Goal: Find contact information: Find contact information

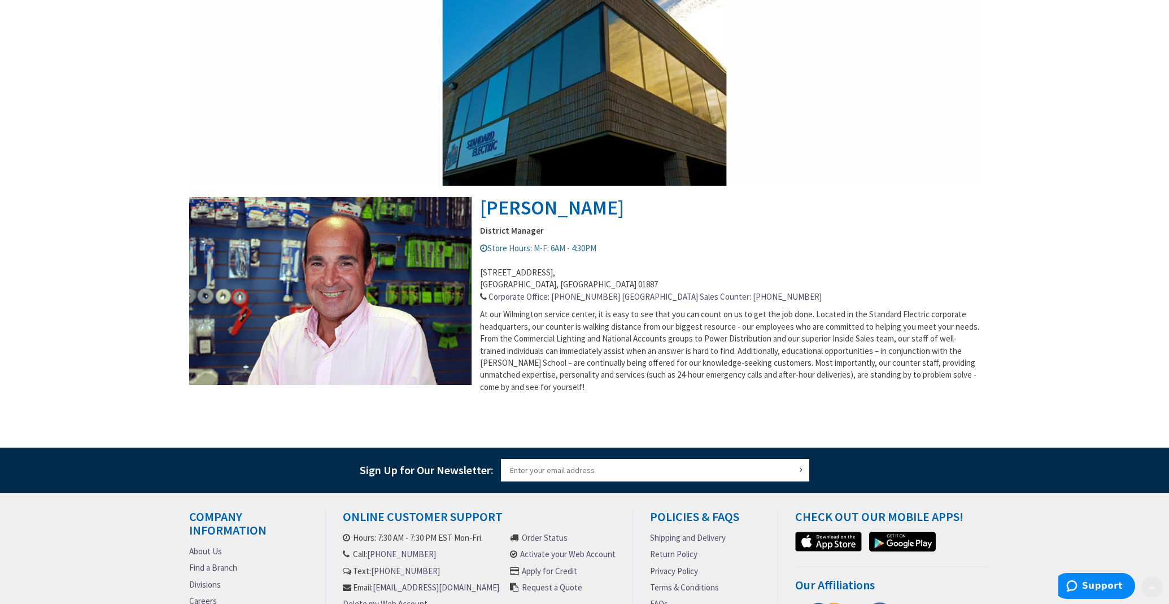
scroll to position [415, 0]
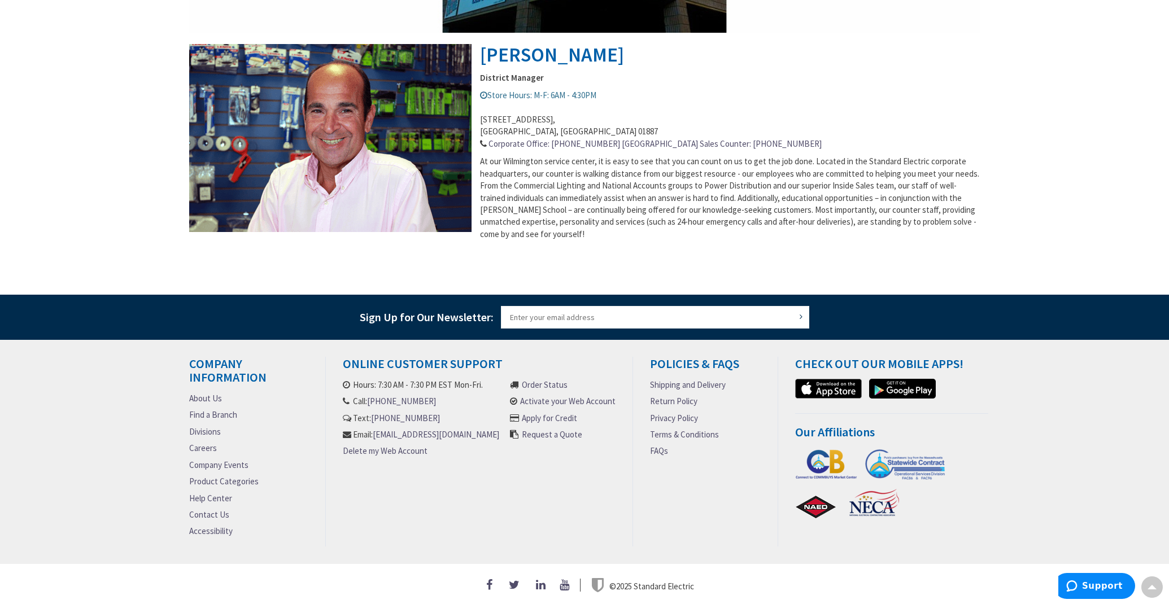
click at [212, 395] on link "About Us" at bounding box center [205, 398] width 33 height 12
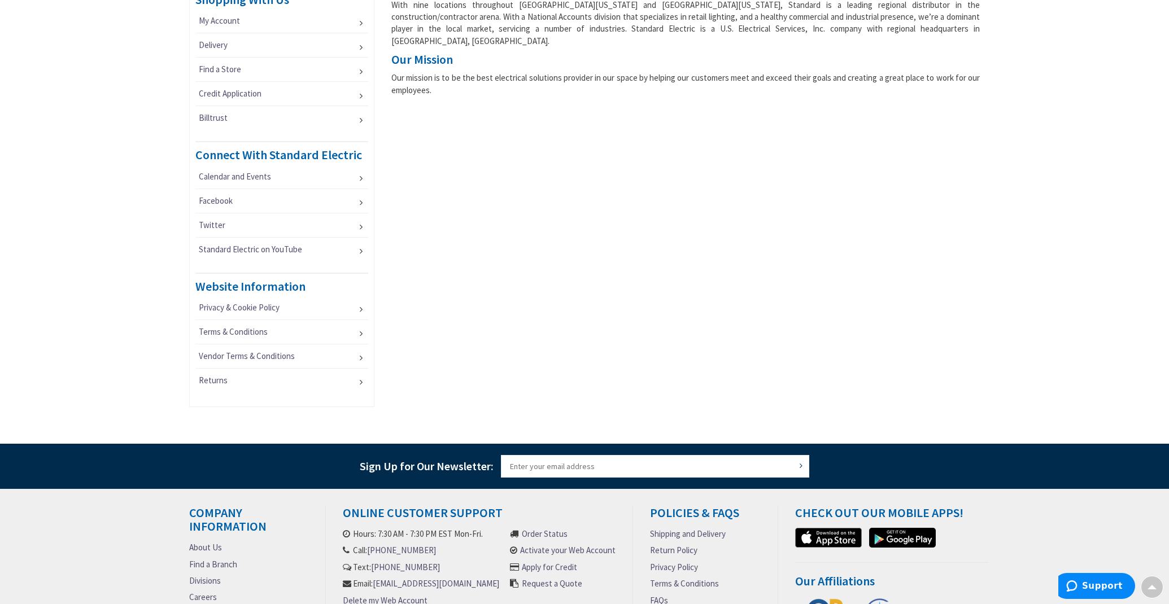
scroll to position [690, 0]
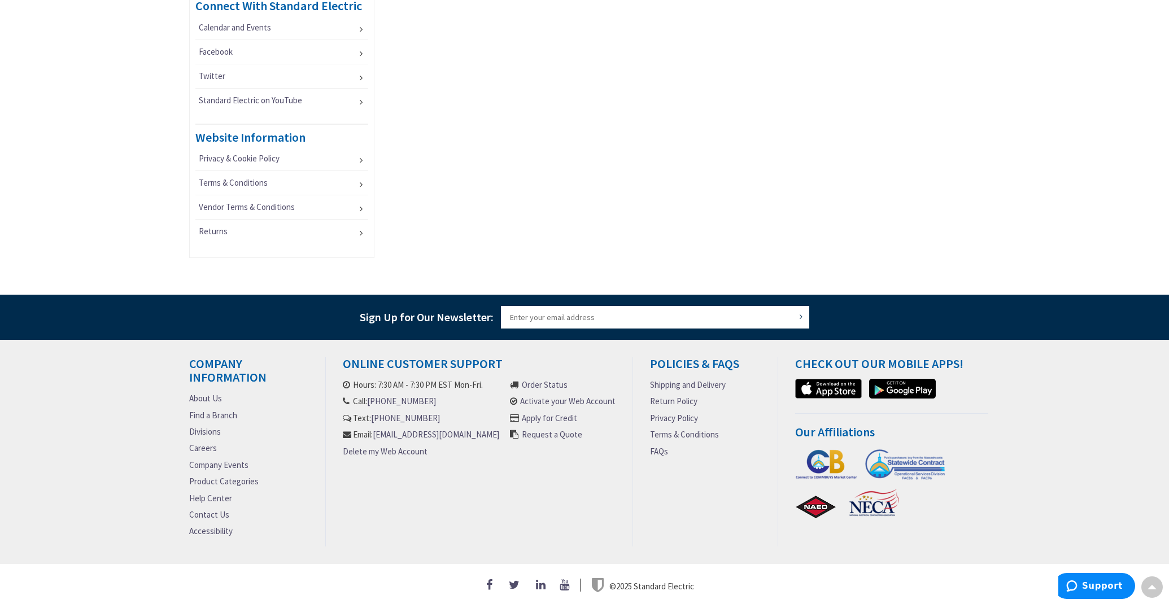
click at [668, 415] on link "Privacy Policy" at bounding box center [674, 418] width 48 height 12
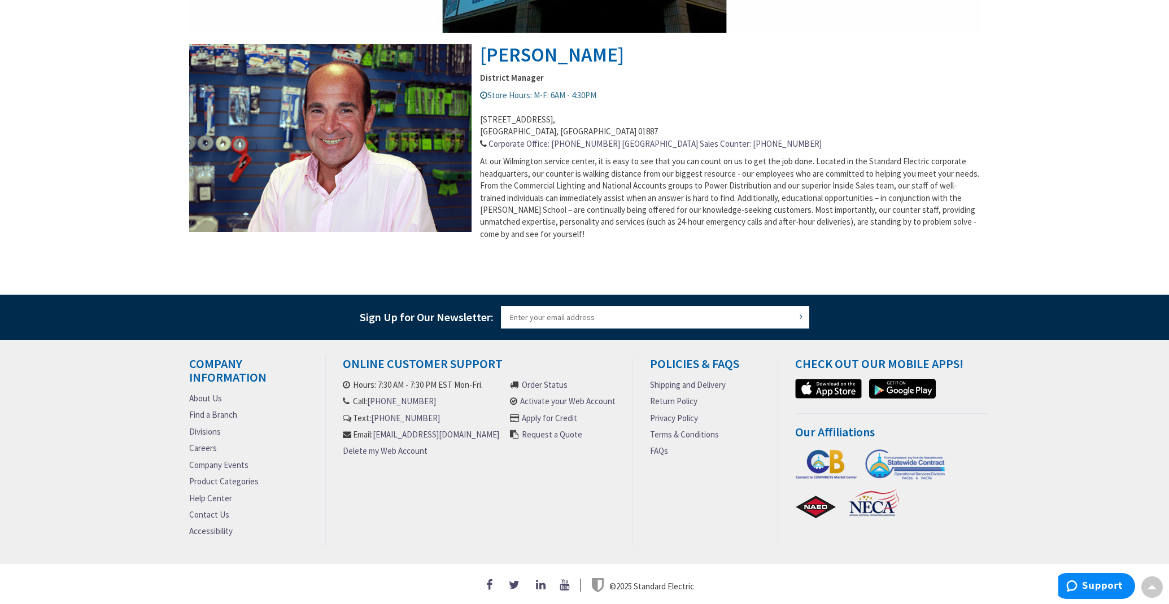
click at [212, 509] on link "Contact Us" at bounding box center [209, 515] width 40 height 12
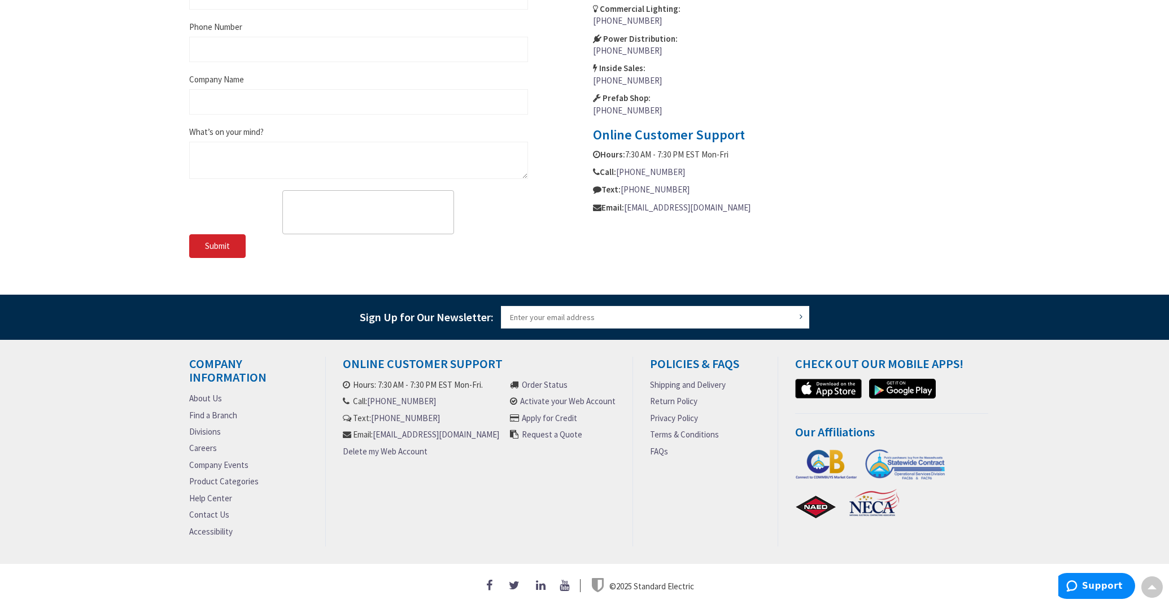
scroll to position [626, 0]
click at [198, 395] on link "About Us" at bounding box center [205, 398] width 33 height 12
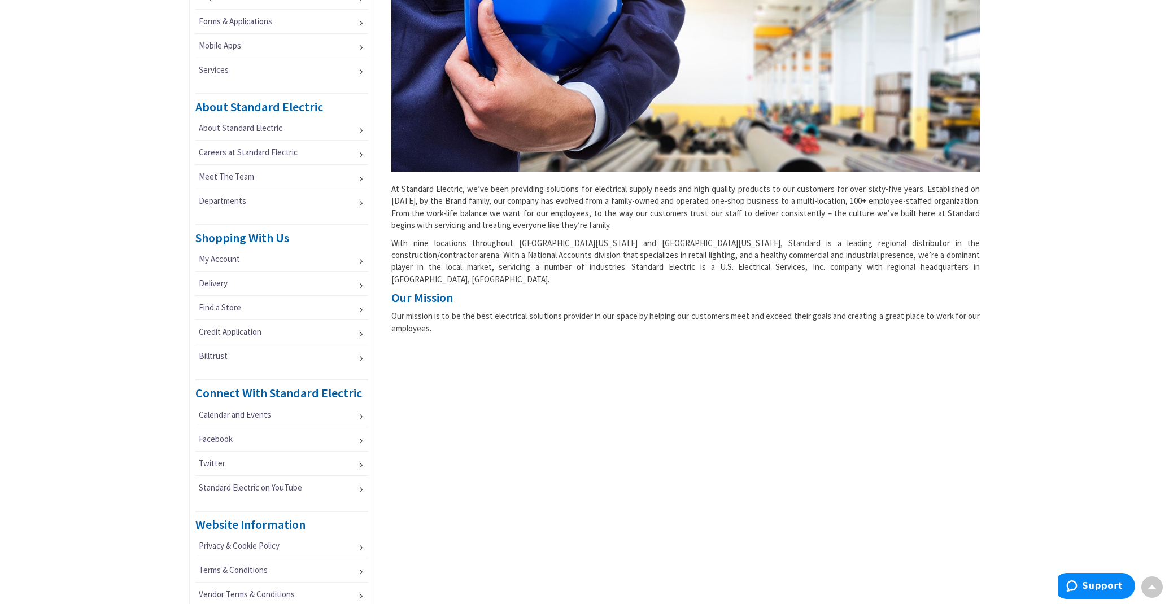
scroll to position [289, 0]
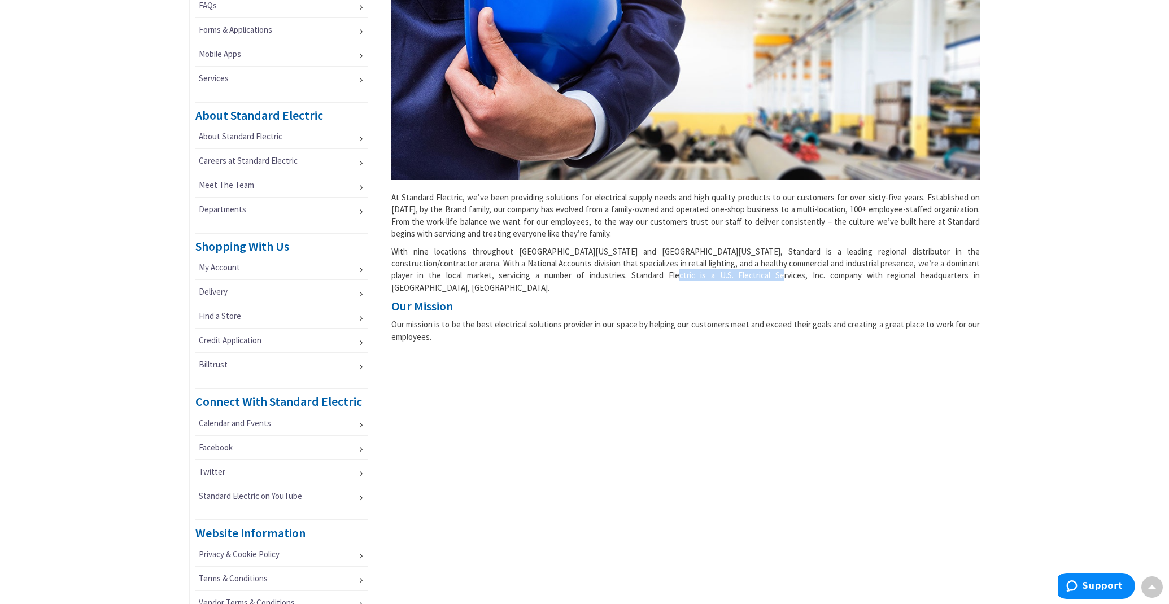
drag, startPoint x: 583, startPoint y: 278, endPoint x: 676, endPoint y: 279, distance: 92.6
click at [676, 279] on p "With nine locations throughout [GEOGRAPHIC_DATA][US_STATE] and [GEOGRAPHIC_DATA…" at bounding box center [685, 270] width 589 height 49
copy p "U.S. Electrical Services, Inc"
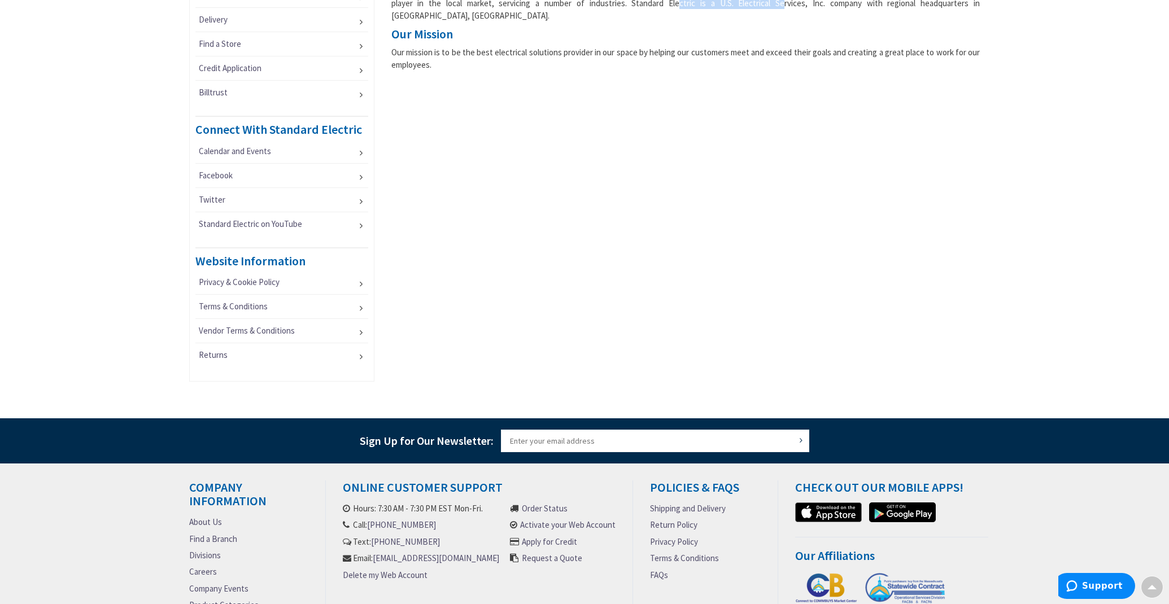
scroll to position [690, 0]
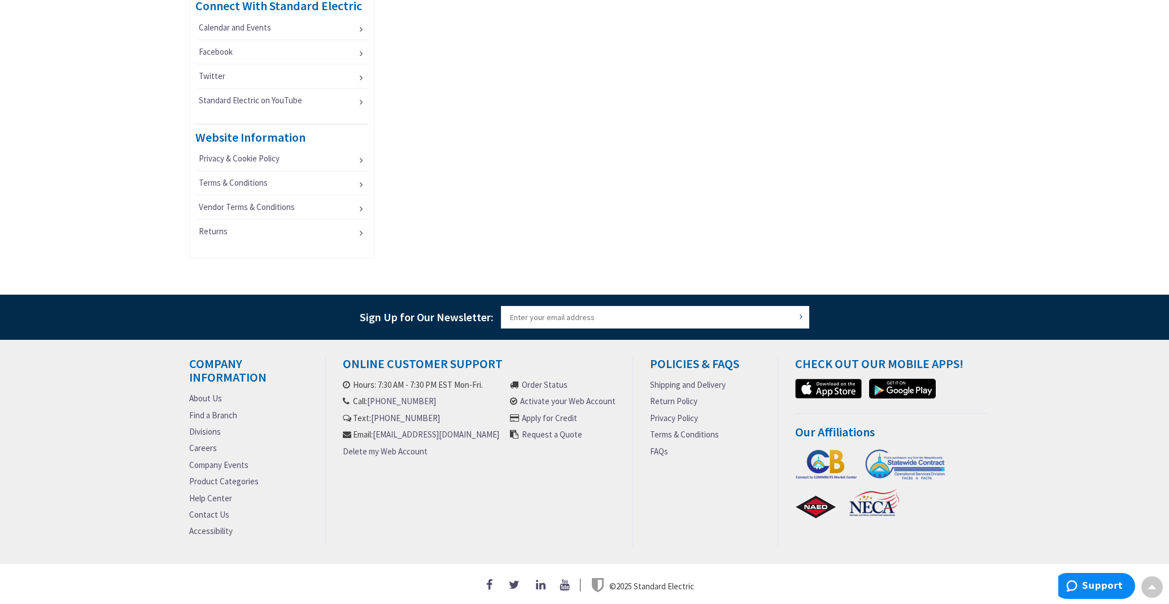
click at [215, 509] on link "Contact Us" at bounding box center [209, 515] width 40 height 12
click at [217, 509] on link "Contact Us" at bounding box center [209, 515] width 40 height 12
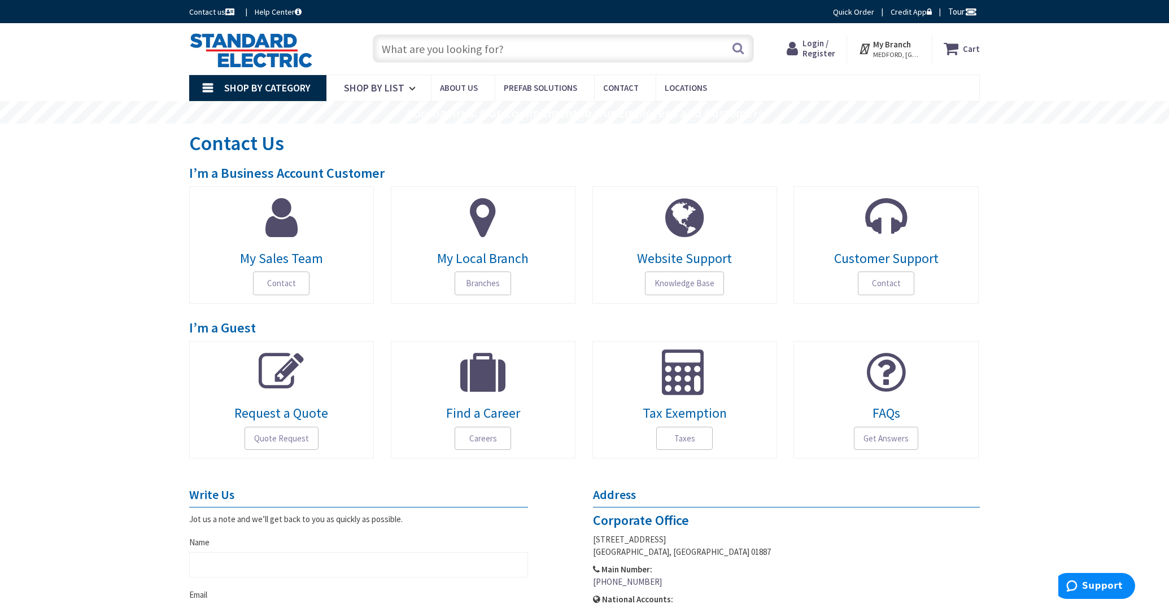
click at [906, 53] on span "MEDFORD, [GEOGRAPHIC_DATA]" at bounding box center [897, 54] width 48 height 9
